Goal: Task Accomplishment & Management: Use online tool/utility

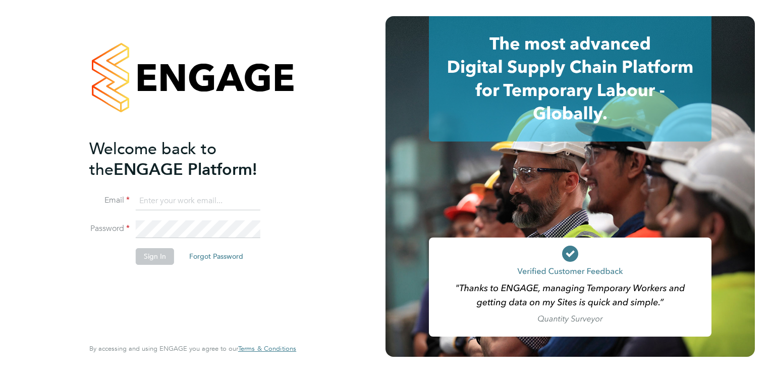
type input "james.kane@hmsworks.co.uk"
click at [148, 253] on button "Sign In" at bounding box center [155, 256] width 38 height 16
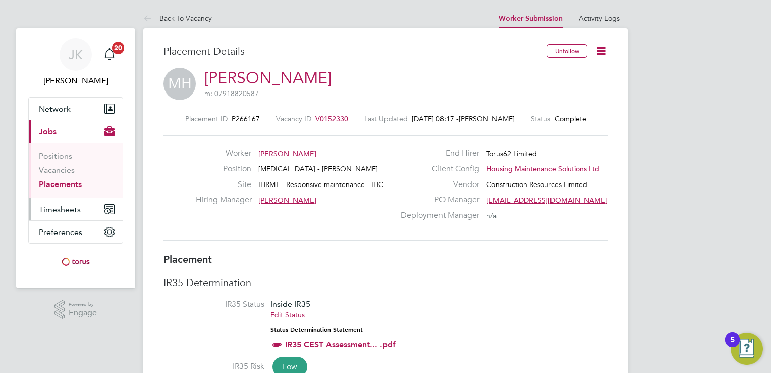
click at [56, 207] on span "Timesheets" at bounding box center [60, 209] width 42 height 10
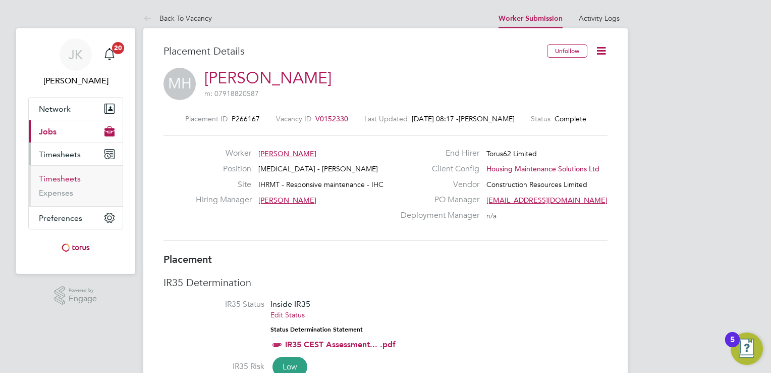
click at [58, 179] on link "Timesheets" at bounding box center [60, 179] width 42 height 10
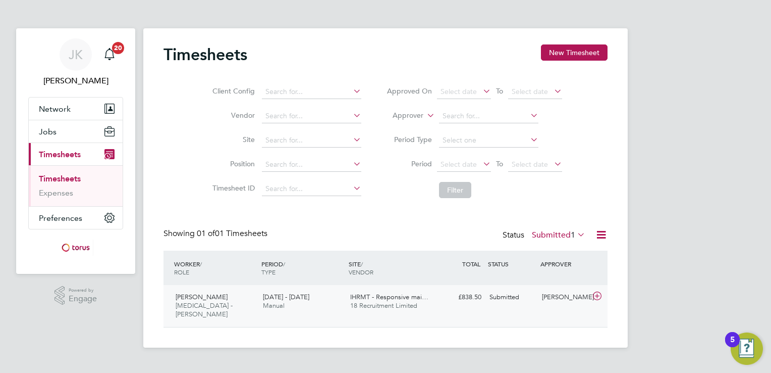
click at [601, 295] on icon at bounding box center [597, 296] width 13 height 8
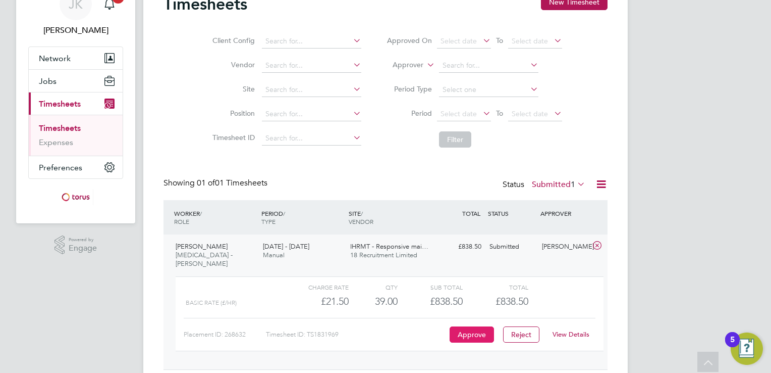
click at [478, 326] on button "Approve" at bounding box center [472, 334] width 44 height 16
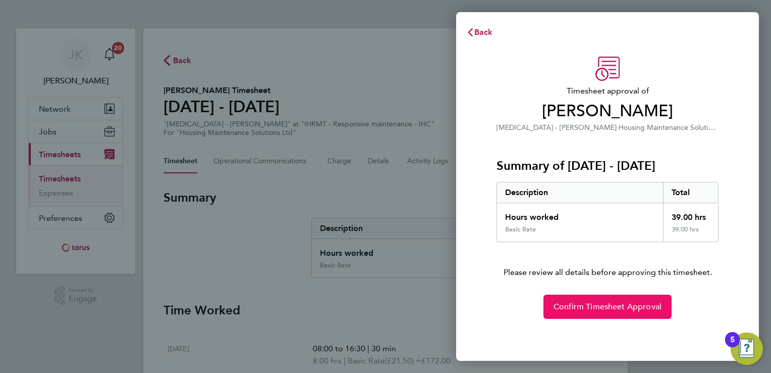
click at [641, 309] on span "Confirm Timesheet Approval" at bounding box center [608, 306] width 108 height 10
